Goal: Check status

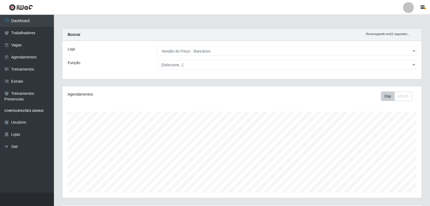
select select "157"
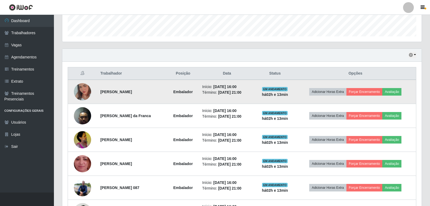
scroll to position [146, 0]
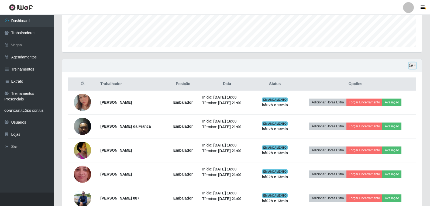
click at [413, 64] on button "button" at bounding box center [413, 66] width 8 height 6
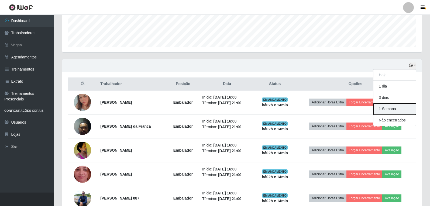
click at [387, 111] on button "1 Semana" at bounding box center [394, 109] width 43 height 11
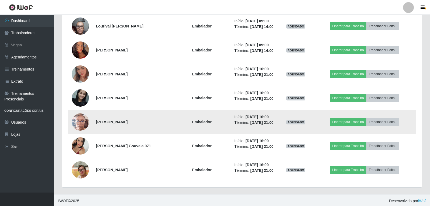
scroll to position [1447, 0]
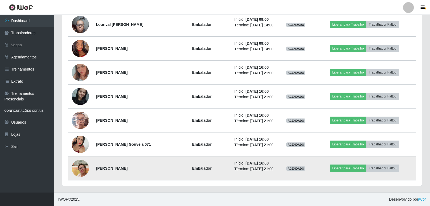
click at [81, 170] on img at bounding box center [80, 168] width 17 height 23
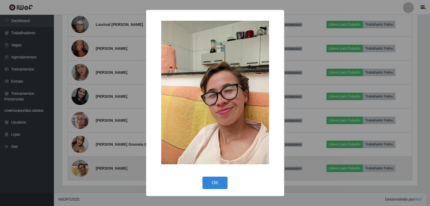
scroll to position [112, 357]
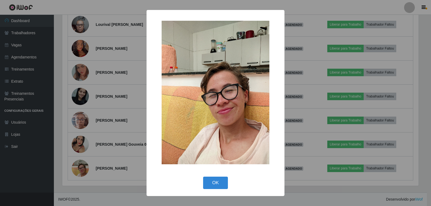
click at [79, 170] on div "× OK Cancel" at bounding box center [215, 103] width 431 height 206
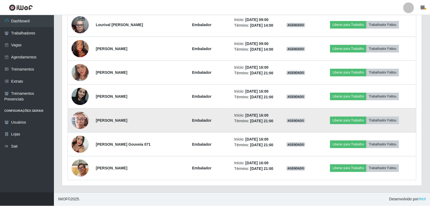
scroll to position [112, 359]
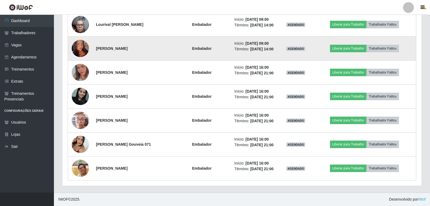
click at [81, 46] on img at bounding box center [80, 48] width 17 height 37
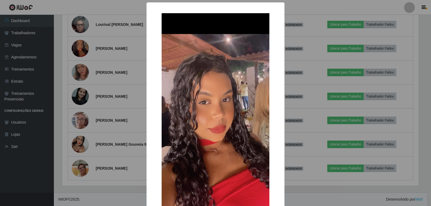
click at [81, 46] on div "× OK Cancel" at bounding box center [215, 103] width 431 height 206
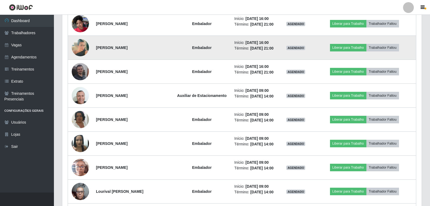
scroll to position [1285, 0]
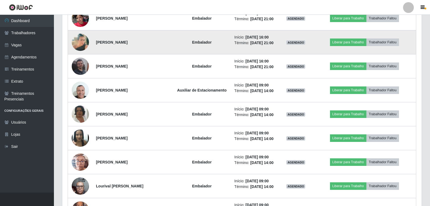
click at [73, 40] on img at bounding box center [80, 42] width 17 height 31
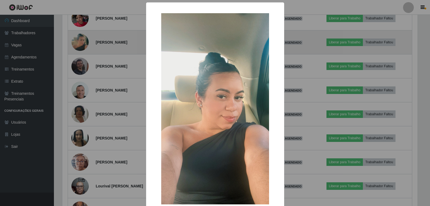
scroll to position [112, 357]
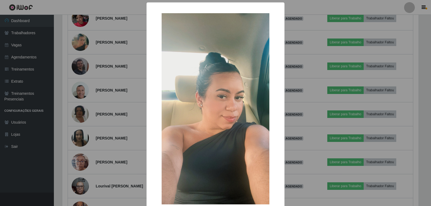
click at [100, 44] on div "× OK Cancel" at bounding box center [215, 103] width 431 height 206
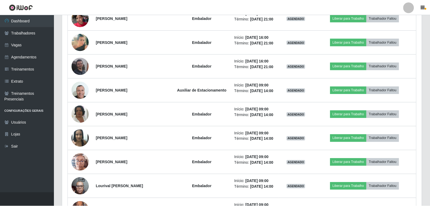
scroll to position [112, 359]
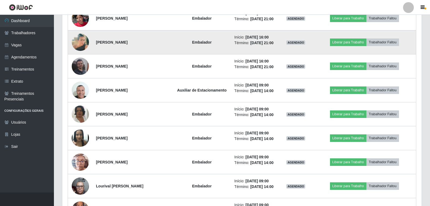
click at [84, 38] on img at bounding box center [80, 42] width 17 height 31
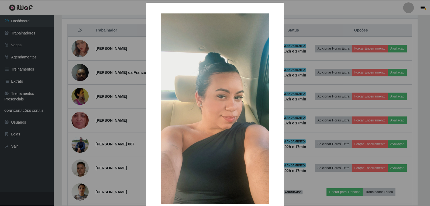
scroll to position [1285, 0]
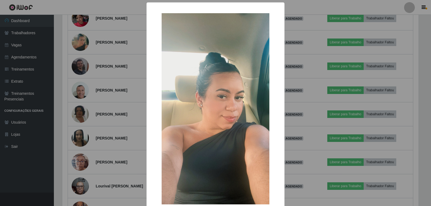
click at [63, 139] on div "× OK Cancel" at bounding box center [215, 103] width 431 height 206
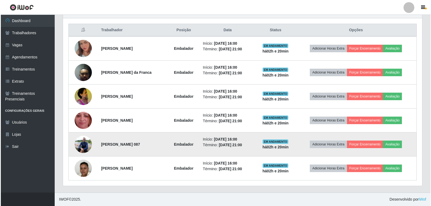
scroll to position [1447, 0]
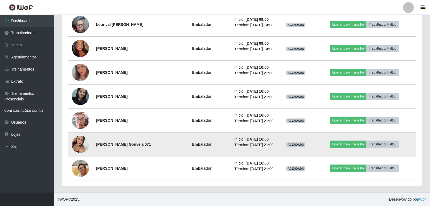
click at [78, 140] on img at bounding box center [80, 144] width 17 height 31
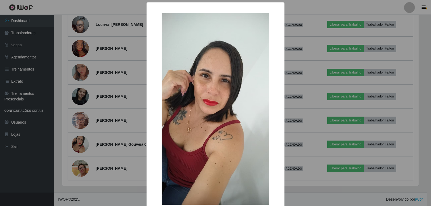
click at [92, 150] on div "× OK Cancel" at bounding box center [215, 103] width 431 height 206
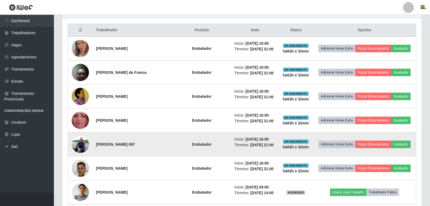
scroll to position [207, 0]
